Goal: Use online tool/utility: Utilize a website feature to perform a specific function

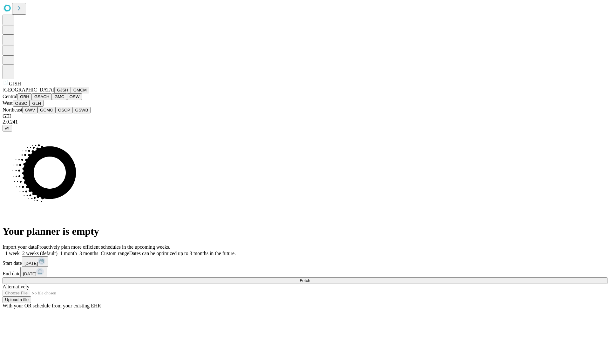
click at [54, 93] on button "GJSH" at bounding box center [62, 90] width 17 height 7
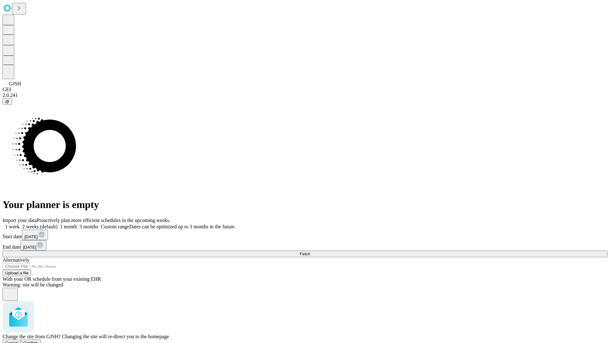
click at [38, 341] on span "Confirm" at bounding box center [31, 343] width 15 height 5
click at [57, 224] on label "2 weeks (default)" at bounding box center [39, 226] width 38 height 5
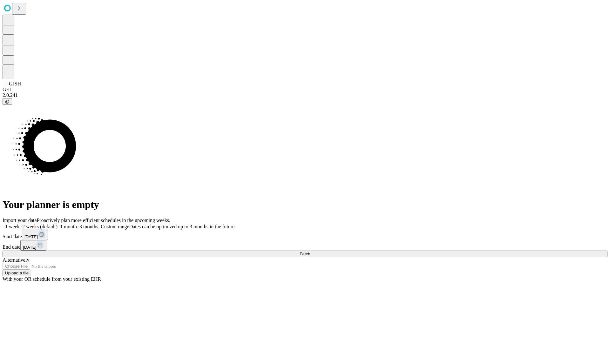
click at [310, 252] on span "Fetch" at bounding box center [305, 254] width 10 height 5
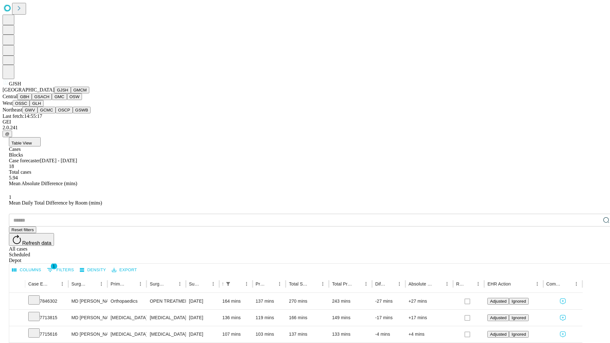
click at [71, 93] on button "GMCM" at bounding box center [80, 90] width 18 height 7
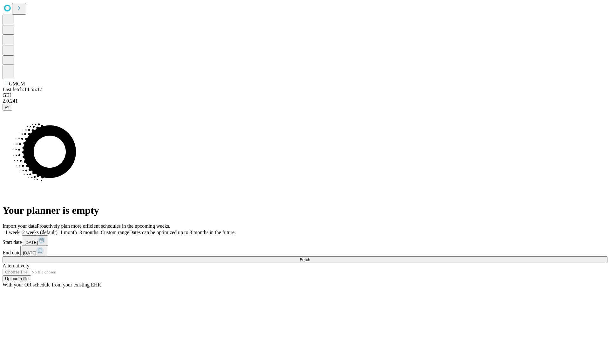
click at [57, 230] on label "2 weeks (default)" at bounding box center [39, 232] width 38 height 5
click at [310, 257] on span "Fetch" at bounding box center [305, 259] width 10 height 5
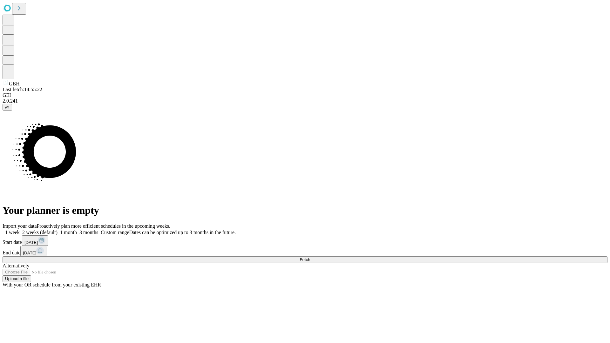
click at [310, 257] on span "Fetch" at bounding box center [305, 259] width 10 height 5
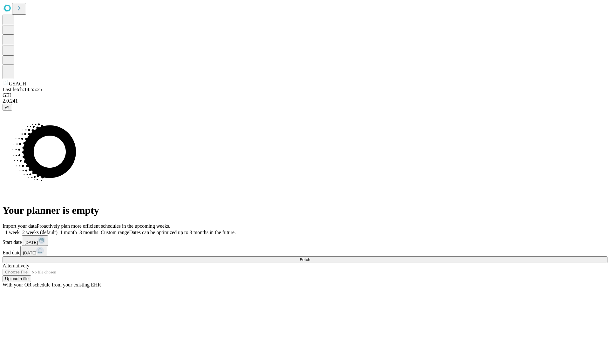
click at [310, 257] on span "Fetch" at bounding box center [305, 259] width 10 height 5
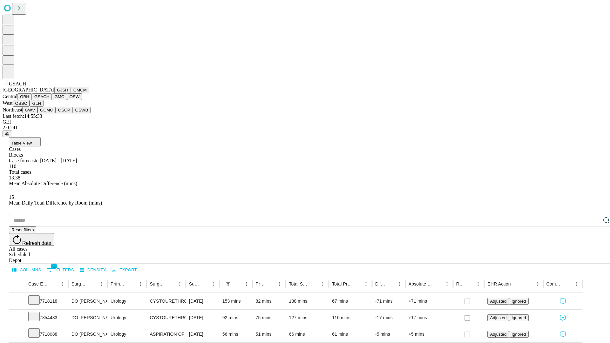
click at [52, 100] on button "GMC" at bounding box center [59, 96] width 15 height 7
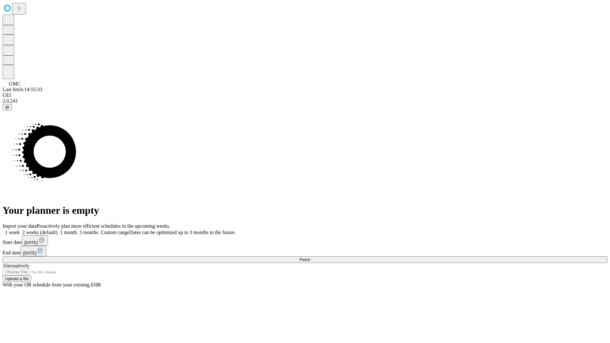
click at [310, 257] on span "Fetch" at bounding box center [305, 259] width 10 height 5
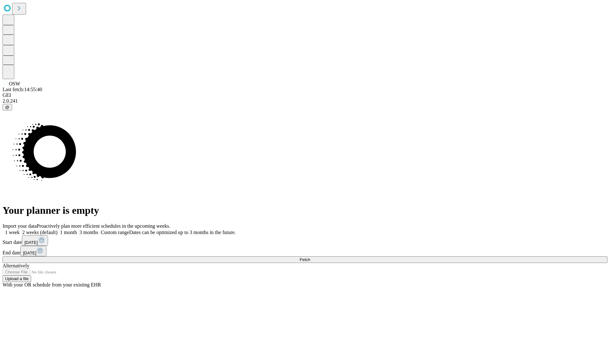
click at [57, 230] on label "2 weeks (default)" at bounding box center [39, 232] width 38 height 5
click at [310, 257] on span "Fetch" at bounding box center [305, 259] width 10 height 5
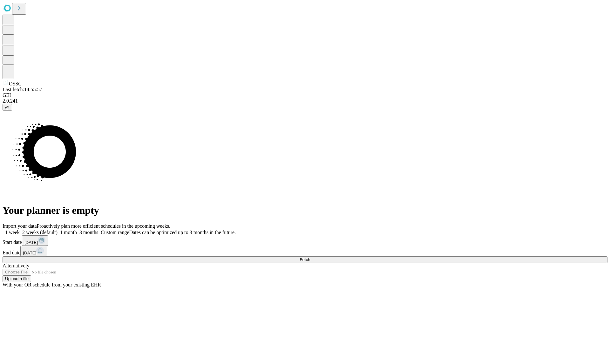
click at [57, 230] on label "2 weeks (default)" at bounding box center [39, 232] width 38 height 5
click at [310, 257] on span "Fetch" at bounding box center [305, 259] width 10 height 5
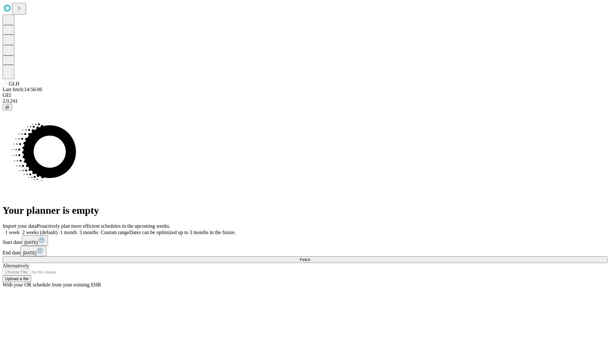
click at [57, 230] on label "2 weeks (default)" at bounding box center [39, 232] width 38 height 5
click at [310, 257] on span "Fetch" at bounding box center [305, 259] width 10 height 5
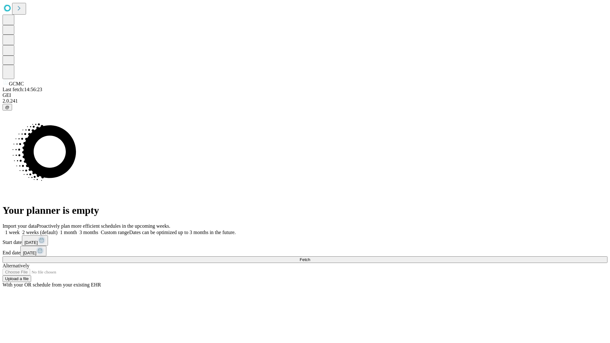
click at [57, 230] on label "2 weeks (default)" at bounding box center [39, 232] width 38 height 5
click at [310, 257] on span "Fetch" at bounding box center [305, 259] width 10 height 5
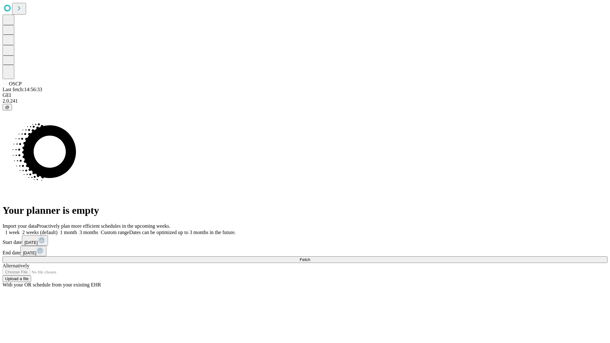
click at [57, 230] on label "2 weeks (default)" at bounding box center [39, 232] width 38 height 5
click at [310, 257] on span "Fetch" at bounding box center [305, 259] width 10 height 5
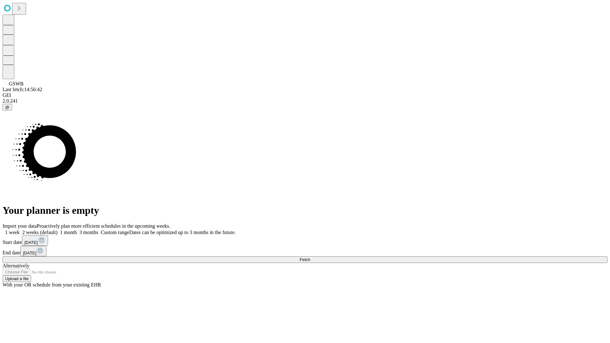
click at [310, 257] on span "Fetch" at bounding box center [305, 259] width 10 height 5
